Goal: Find specific page/section: Find specific page/section

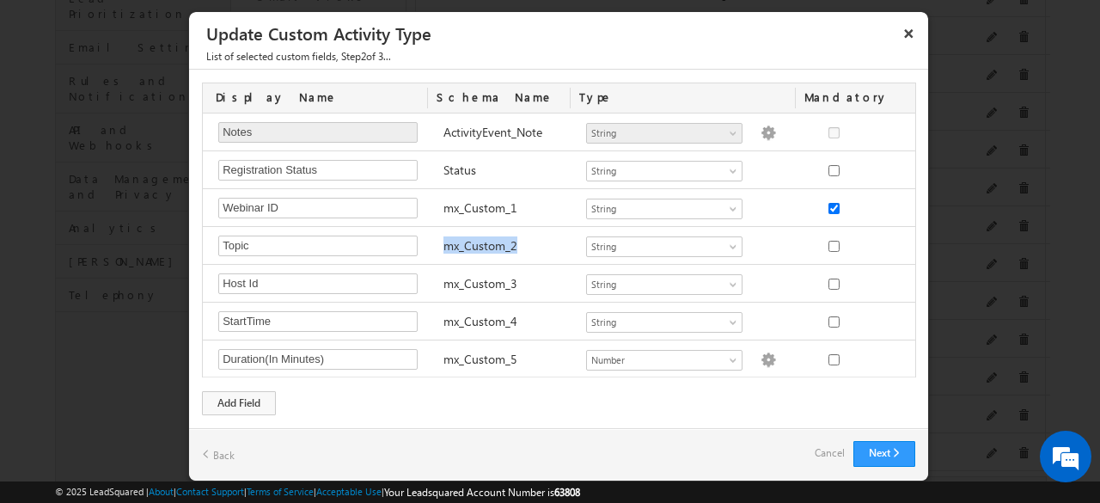
scroll to position [8, 0]
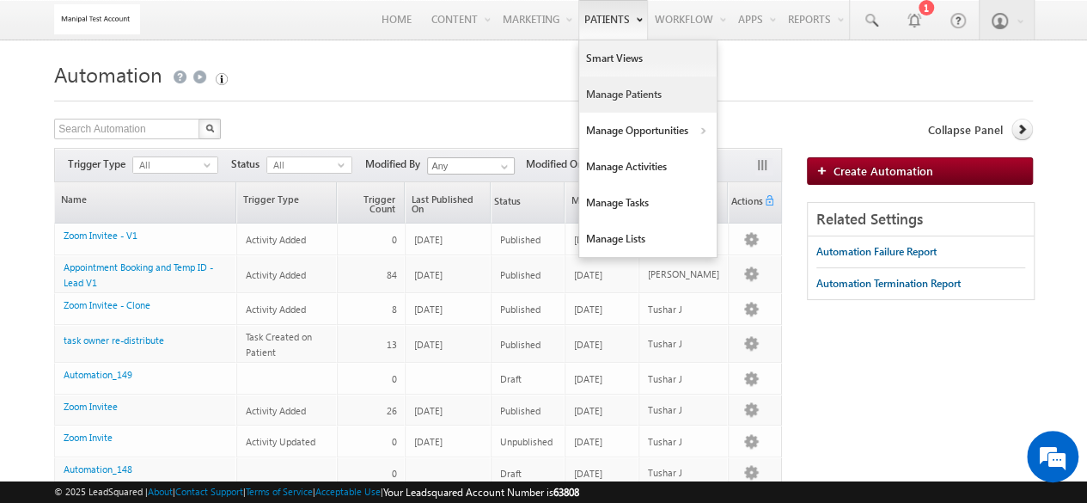
click at [623, 87] on link "Manage Patients" at bounding box center [648, 95] width 138 height 36
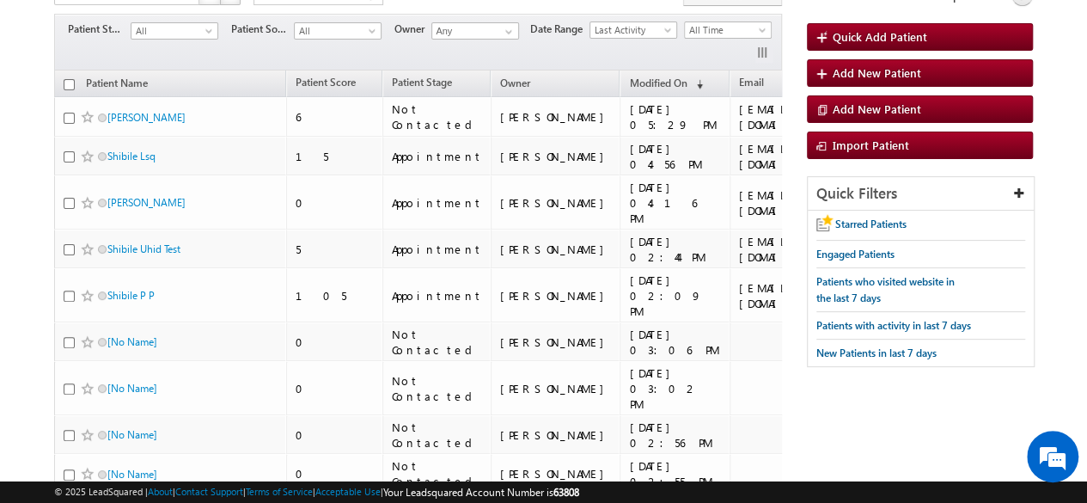
scroll to position [132, 0]
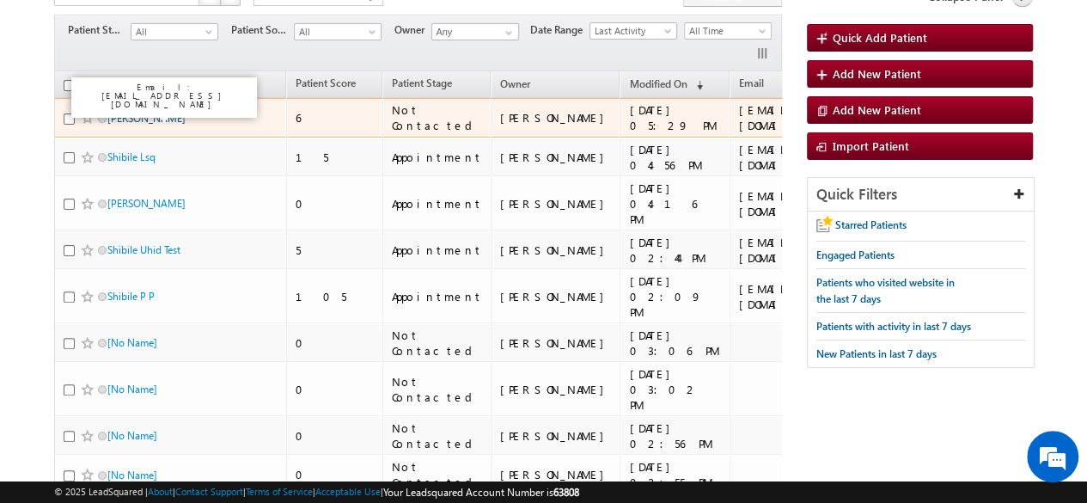
click at [125, 112] on link "TusharJ Joshi" at bounding box center [146, 118] width 78 height 13
